Goal: Navigation & Orientation: Find specific page/section

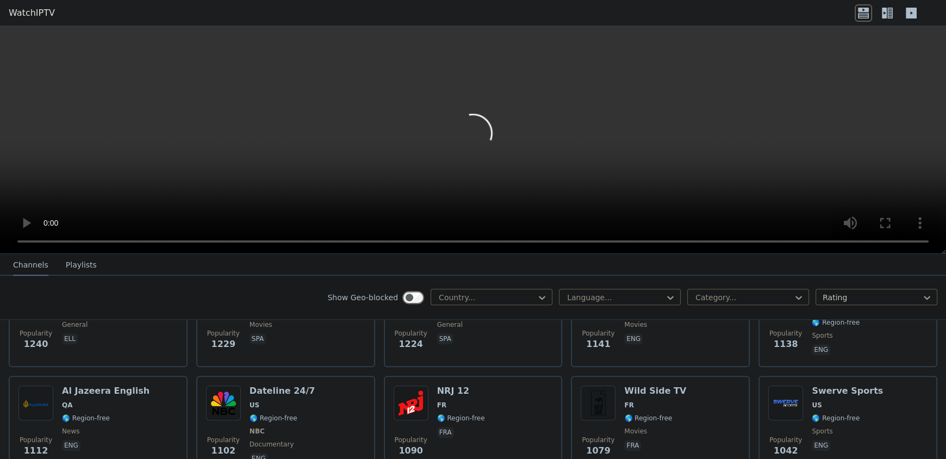
scroll to position [1523, 0]
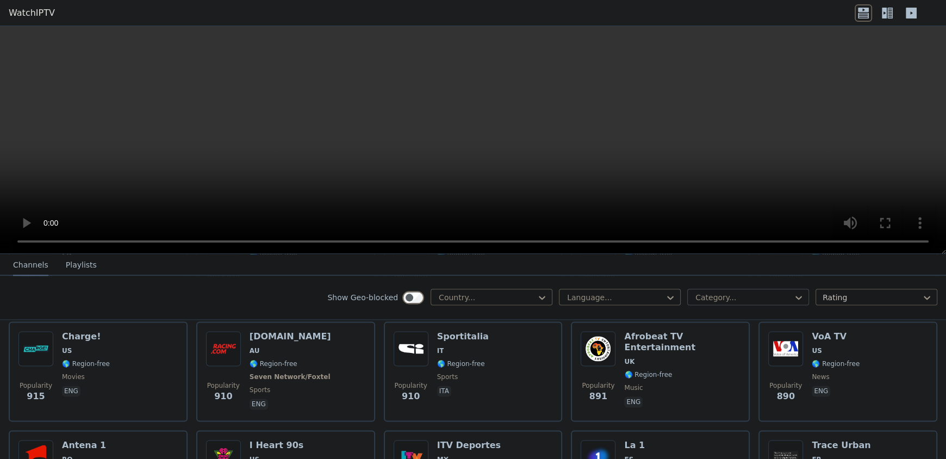
click at [695, 292] on div at bounding box center [744, 297] width 99 height 11
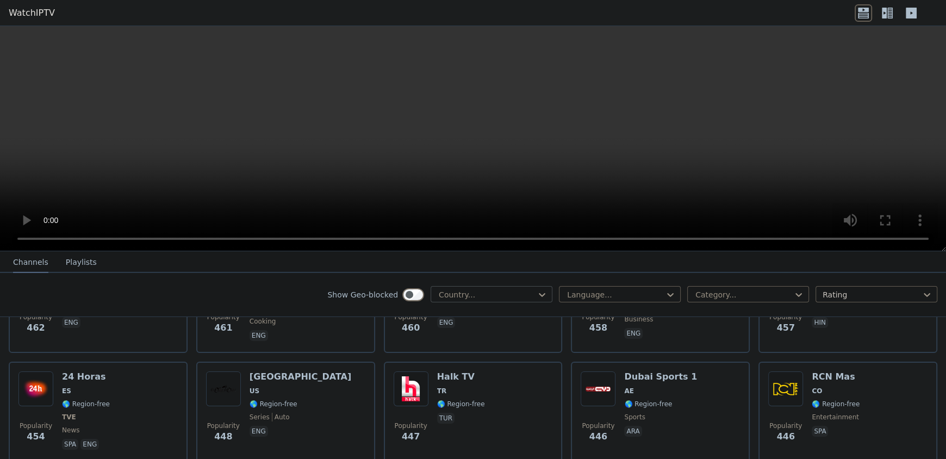
scroll to position [3566, 0]
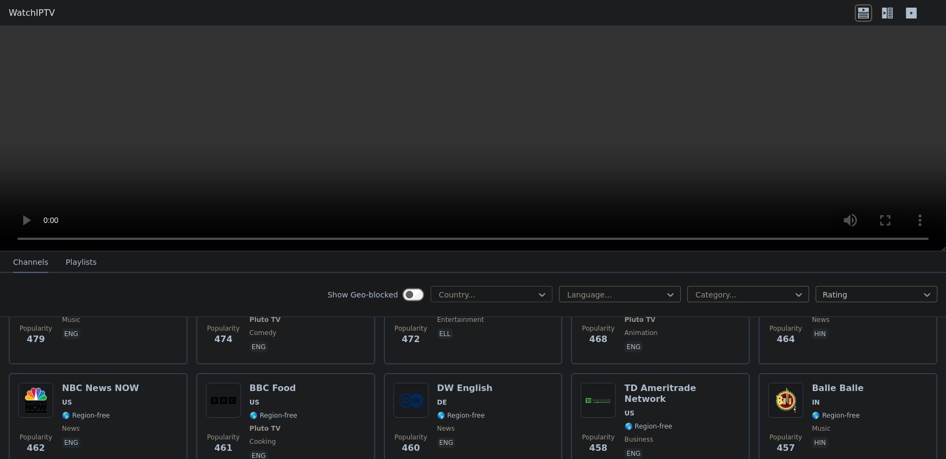
click at [480, 297] on div at bounding box center [487, 294] width 99 height 11
click at [476, 297] on div at bounding box center [487, 294] width 99 height 11
click at [633, 302] on div "Language... Category... Rating" at bounding box center [748, 294] width 379 height 17
click at [633, 297] on div "Language..." at bounding box center [620, 294] width 122 height 16
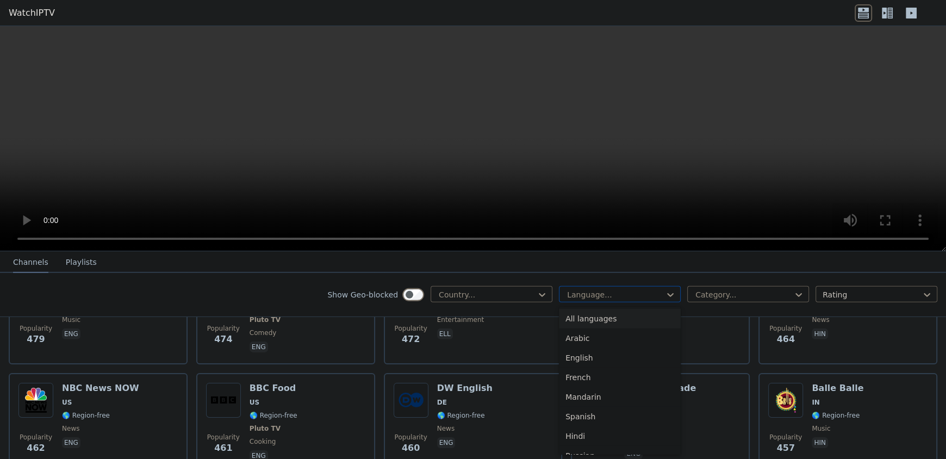
click at [635, 295] on div at bounding box center [615, 294] width 99 height 11
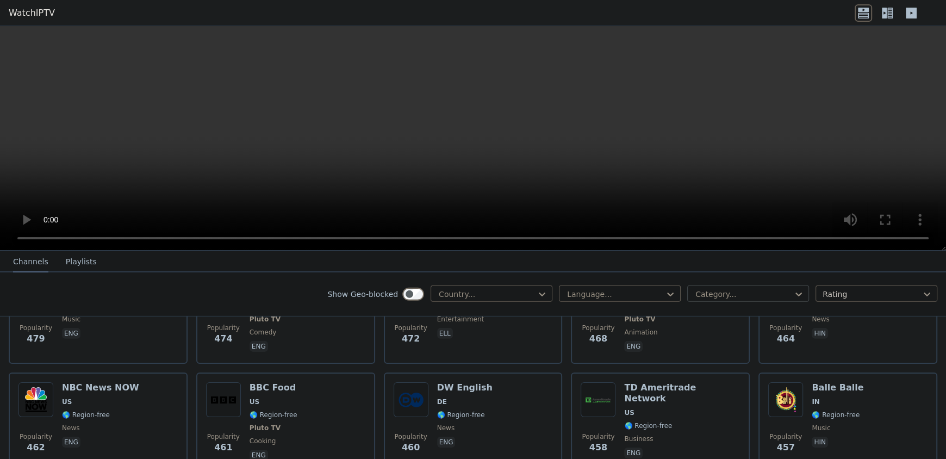
click at [710, 294] on div at bounding box center [744, 294] width 99 height 11
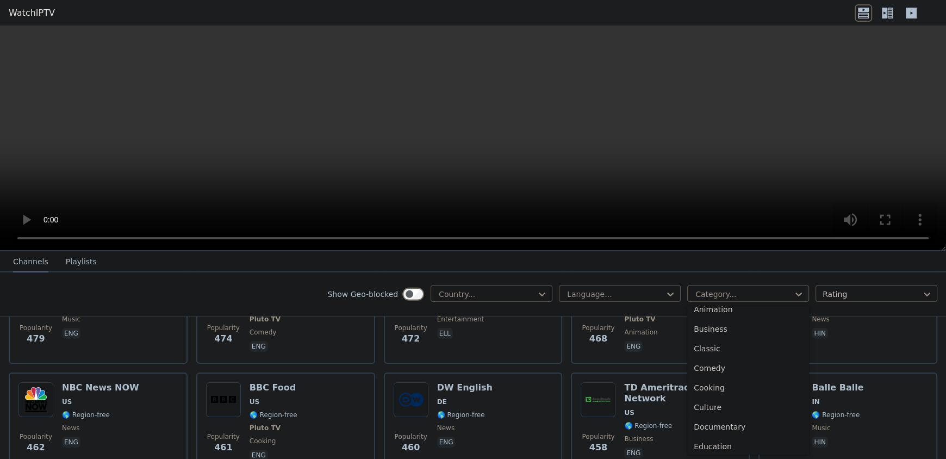
scroll to position [54, 0]
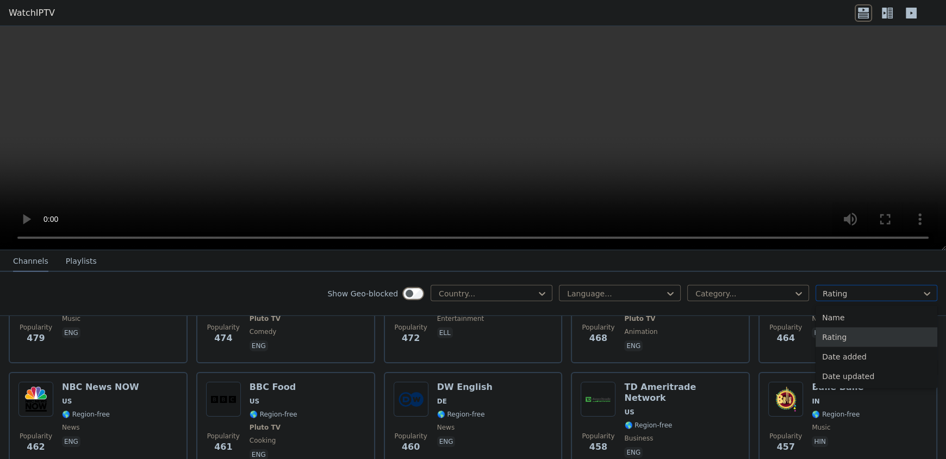
click at [827, 293] on div at bounding box center [872, 293] width 99 height 11
click at [829, 288] on div at bounding box center [872, 293] width 99 height 11
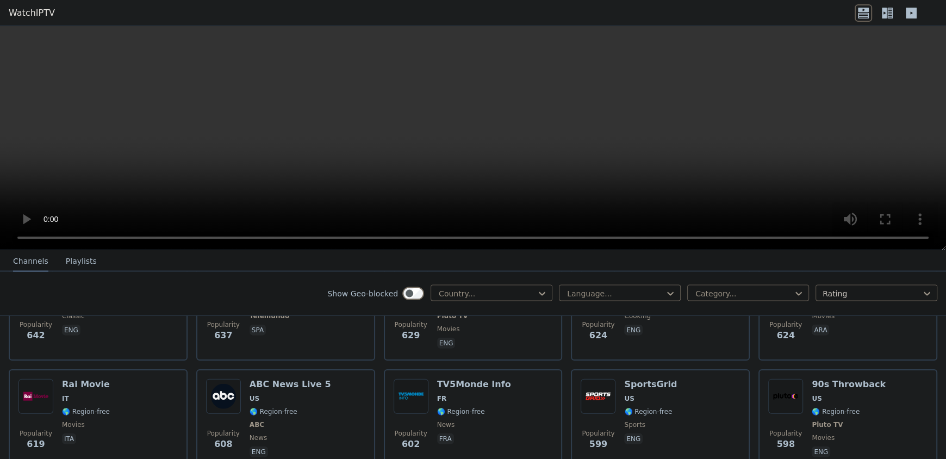
scroll to position [2532, 0]
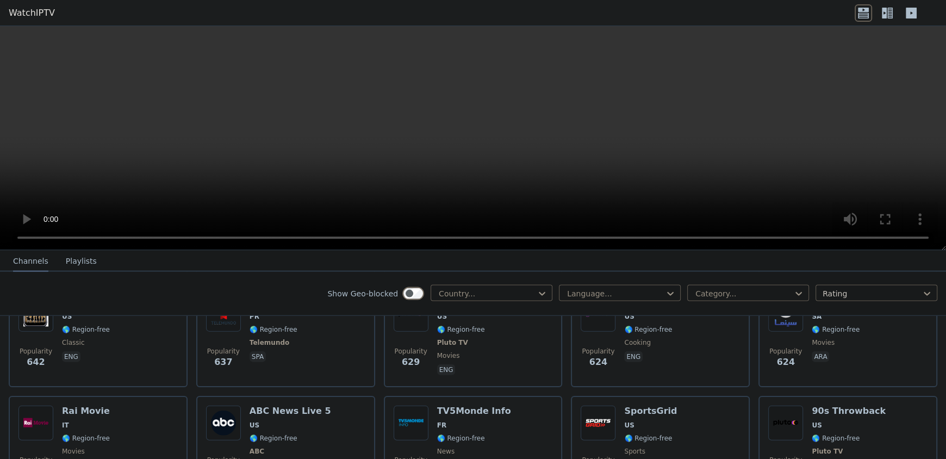
click at [70, 260] on button "Playlists" at bounding box center [81, 261] width 31 height 21
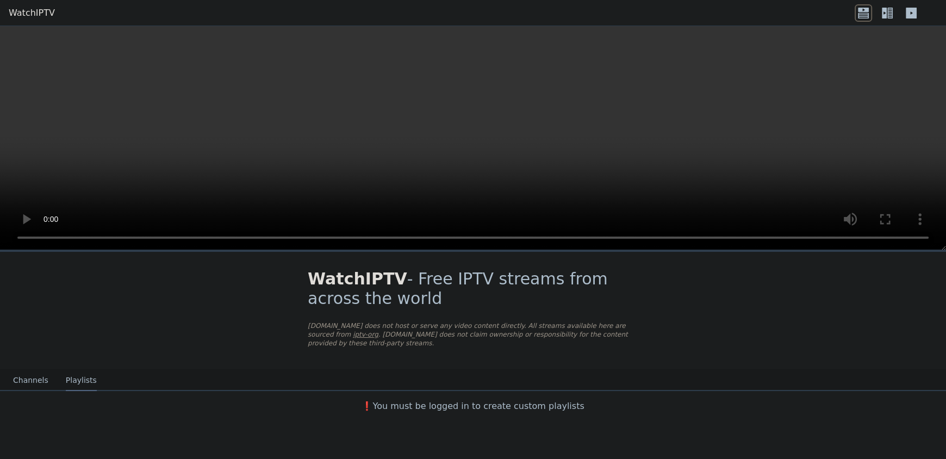
scroll to position [0, 0]
